Goal: Navigation & Orientation: Find specific page/section

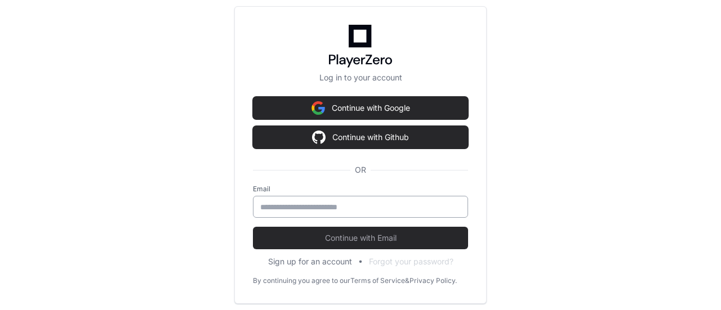
click at [327, 208] on input "email" at bounding box center [360, 207] width 200 height 11
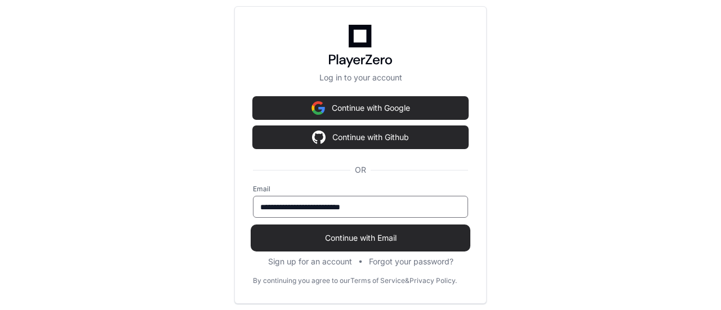
type input "**********"
click at [349, 236] on span "Continue with Email" at bounding box center [360, 238] width 215 height 11
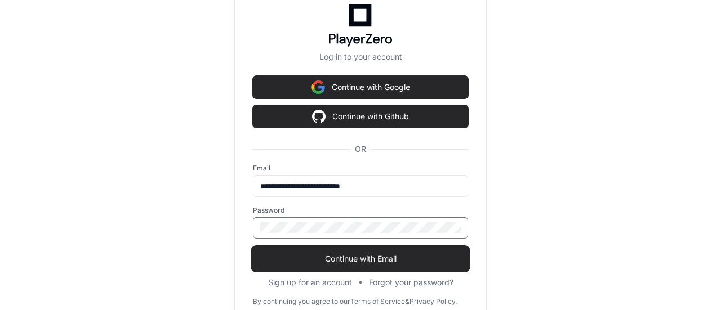
click at [379, 259] on span "Continue with Email" at bounding box center [360, 258] width 215 height 11
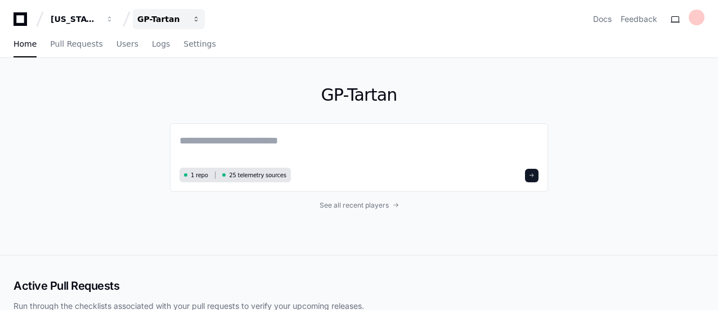
click at [161, 17] on div "GP-Tartan" at bounding box center [161, 19] width 48 height 11
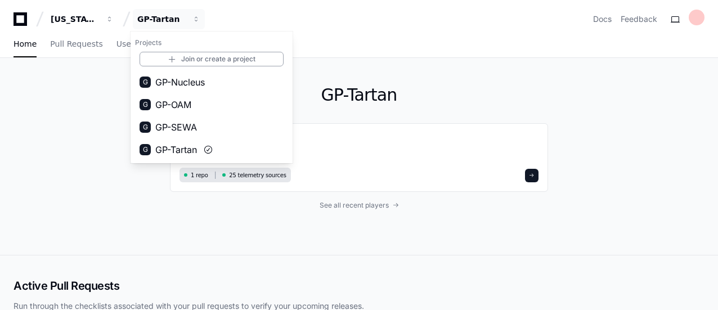
click at [63, 141] on div "GP-Tartan 1 repo 25 telemetry sources See all recent players" at bounding box center [359, 156] width 718 height 197
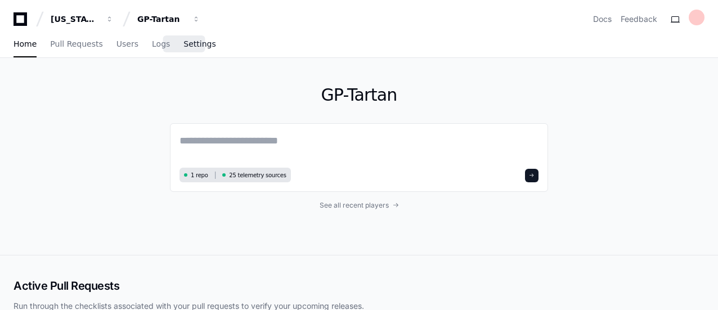
click at [184, 46] on span "Settings" at bounding box center [200, 44] width 32 height 7
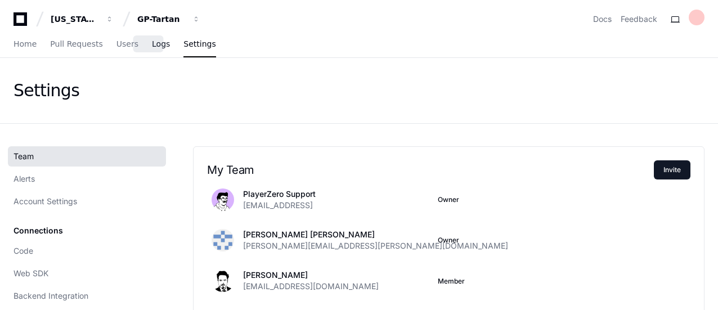
click at [152, 41] on span "Logs" at bounding box center [161, 44] width 18 height 7
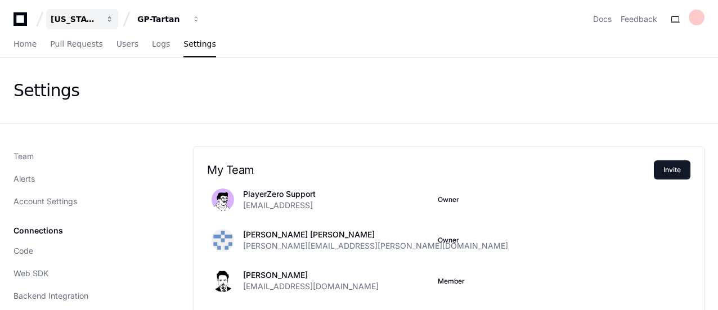
click at [59, 16] on div "[US_STATE] Pacific" at bounding box center [75, 19] width 48 height 11
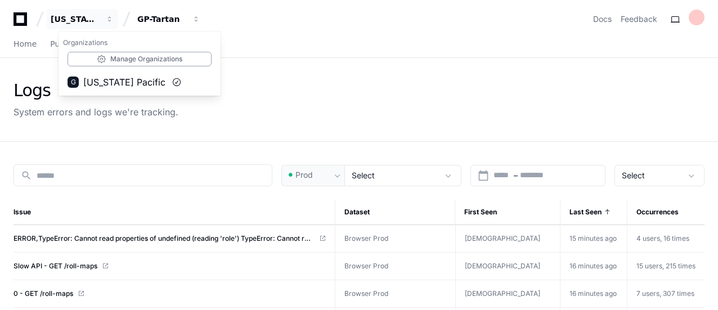
click at [389, 26] on div "[US_STATE] Pacific Organizations Manage Organizations G [US_STATE] Pacific GP-T…" at bounding box center [359, 19] width 691 height 20
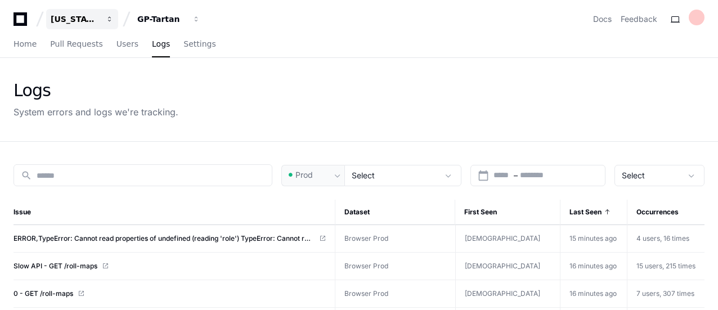
click at [65, 19] on div "[US_STATE] Pacific" at bounding box center [75, 19] width 48 height 11
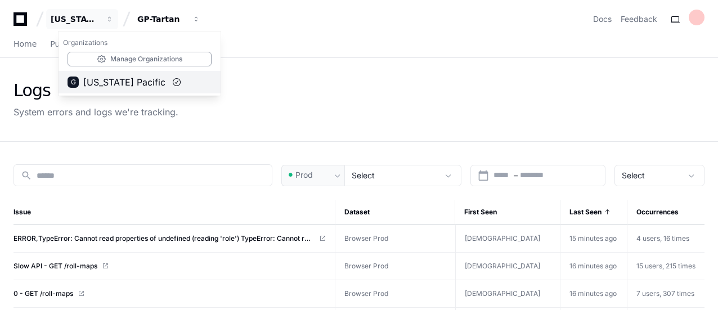
click at [111, 82] on span "[US_STATE] Pacific" at bounding box center [124, 82] width 82 height 14
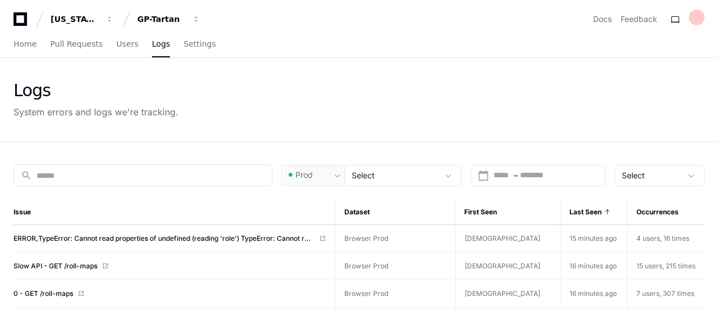
click at [23, 13] on icon at bounding box center [21, 19] width 14 height 14
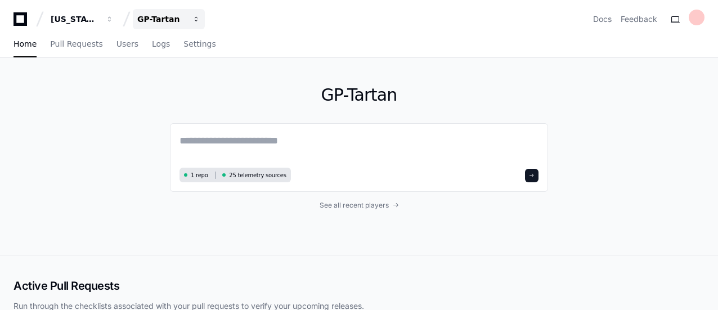
click at [197, 20] on span "button" at bounding box center [197, 19] width 8 height 8
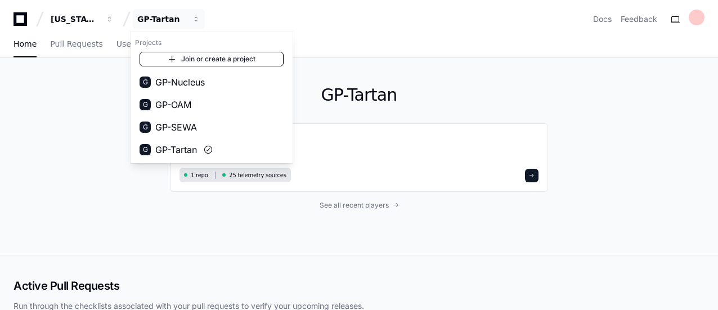
click at [208, 52] on link "Join or create a project" at bounding box center [212, 59] width 144 height 15
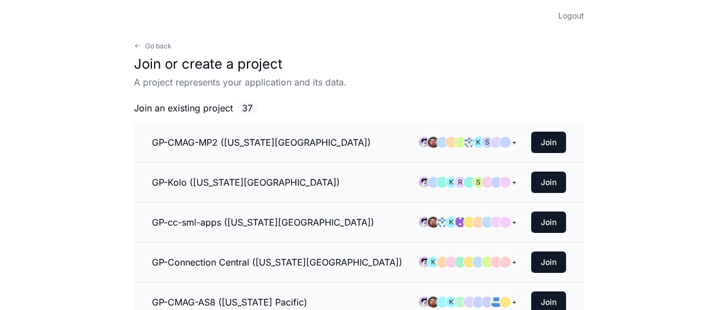
scroll to position [19, 0]
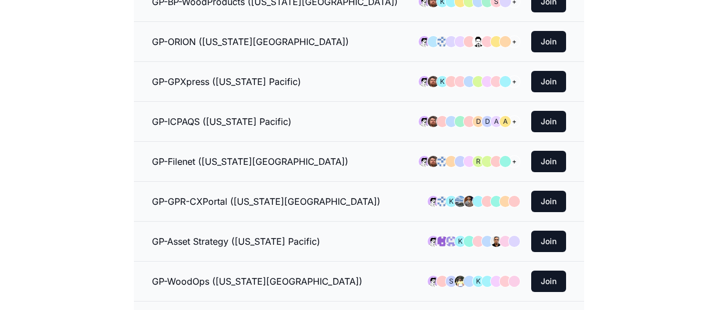
scroll to position [0, 0]
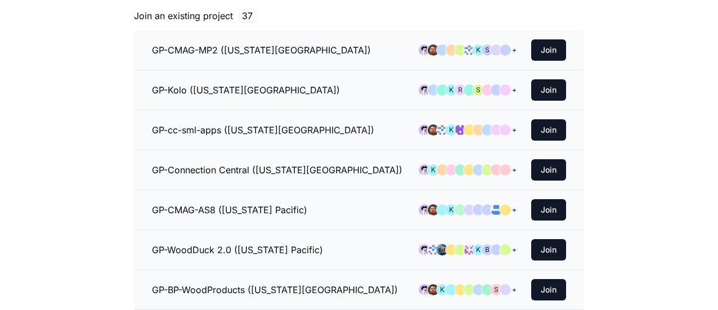
scroll to position [113, 0]
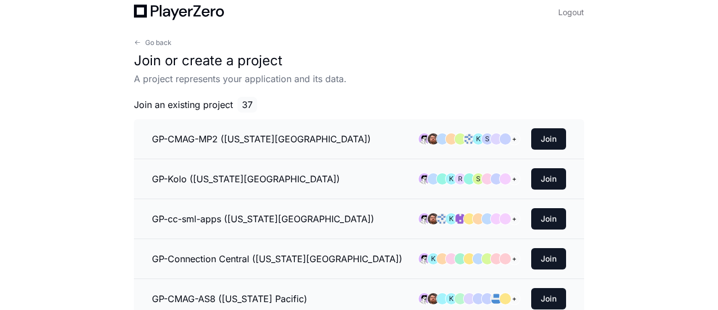
scroll to position [0, 0]
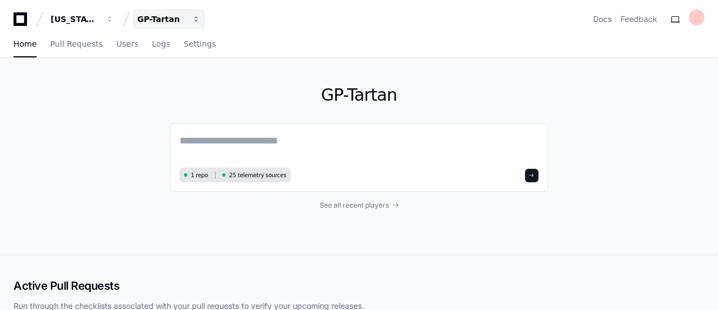
click at [164, 16] on div "GP-Tartan" at bounding box center [161, 19] width 48 height 11
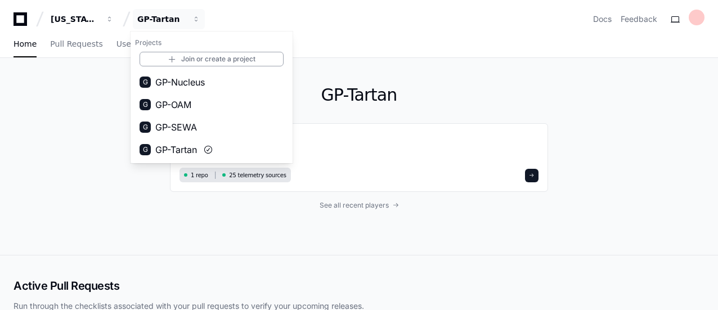
click at [211, 85] on button "G GP-Nucleus" at bounding box center [212, 82] width 162 height 23
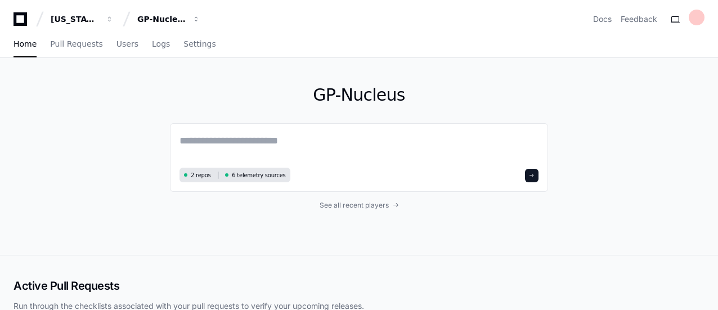
click at [426, 19] on div "[US_STATE] Pacific GP-Nucleus Docs Feedback" at bounding box center [359, 19] width 691 height 20
click at [171, 20] on div "GP-Nucleus" at bounding box center [161, 19] width 48 height 11
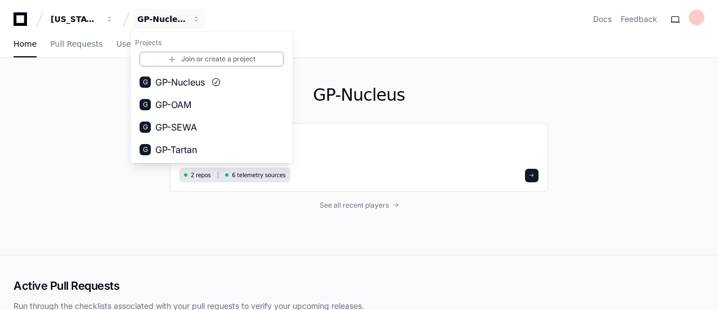
click at [401, 32] on div "Home Pull Requests Users Logs Settings" at bounding box center [359, 45] width 691 height 26
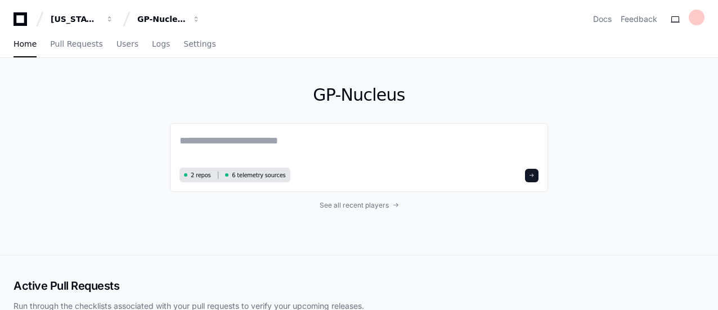
click at [467, 36] on div "Home Pull Requests Users Logs Settings" at bounding box center [359, 45] width 691 height 26
